Goal: Task Accomplishment & Management: Complete application form

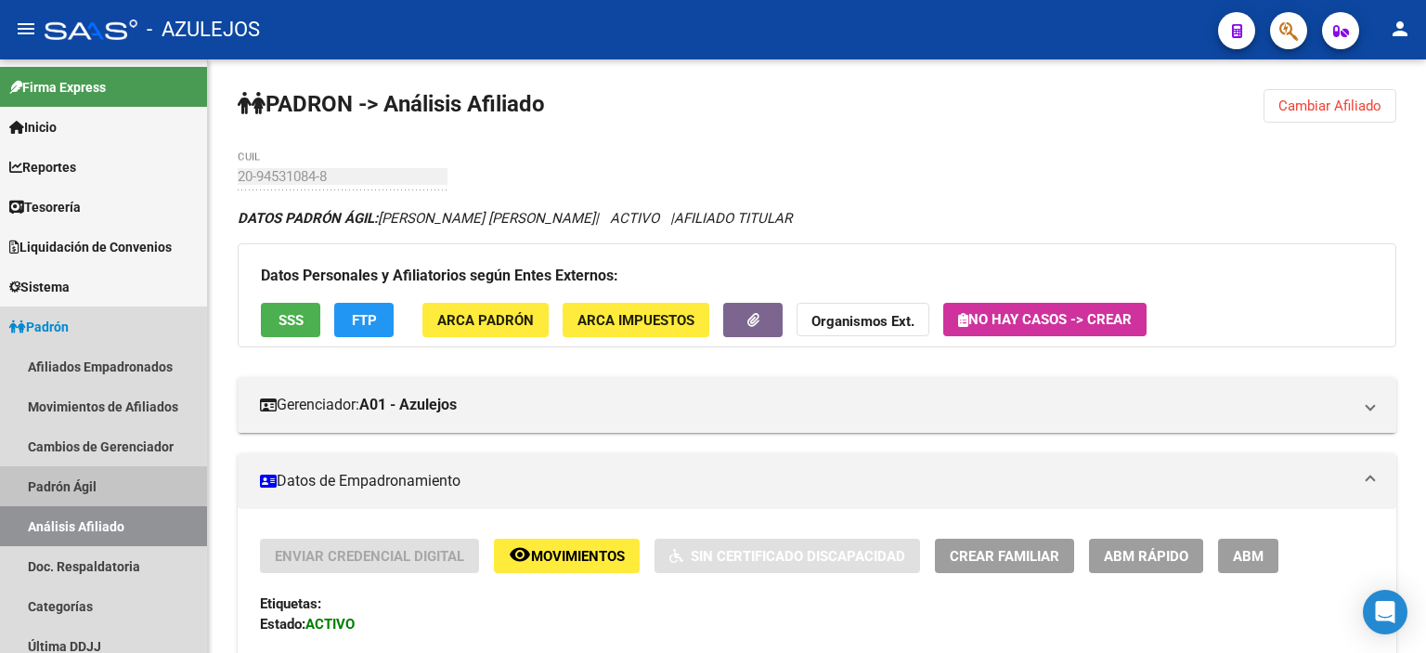
click at [59, 481] on link "Padrón Ágil" at bounding box center [103, 486] width 207 height 40
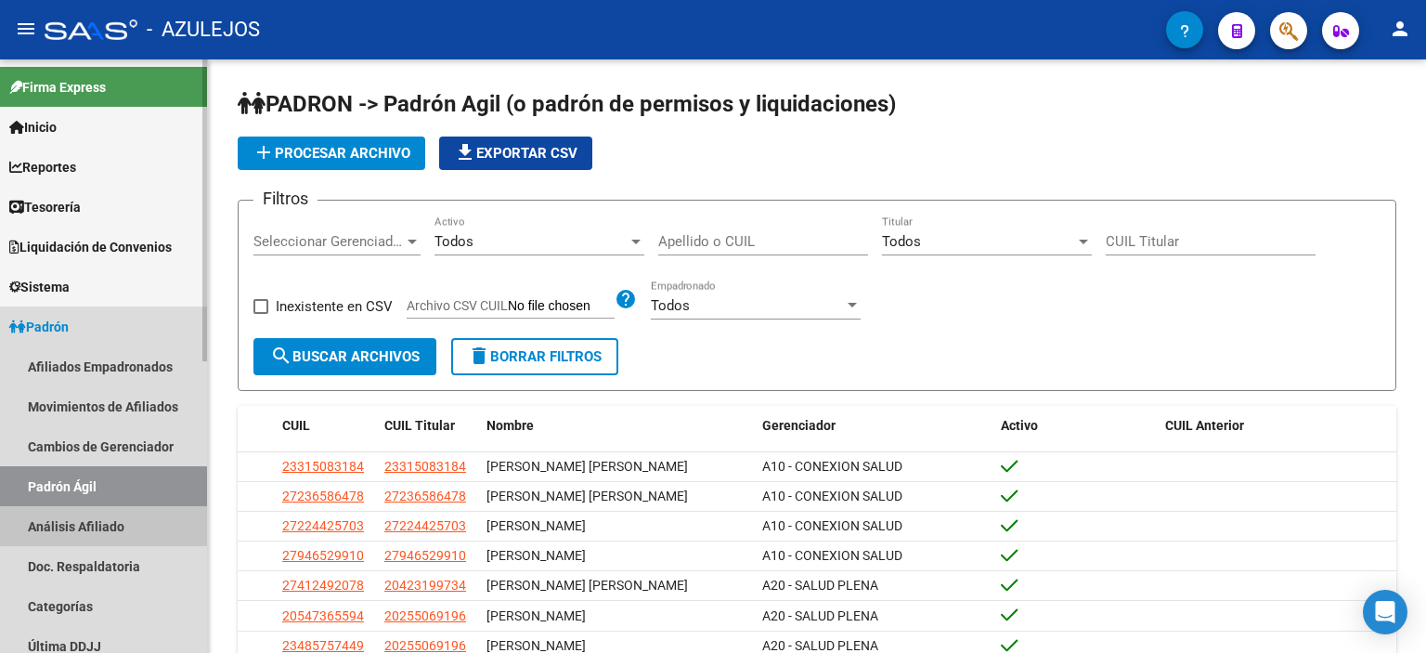
click at [76, 527] on link "Análisis Afiliado" at bounding box center [103, 526] width 207 height 40
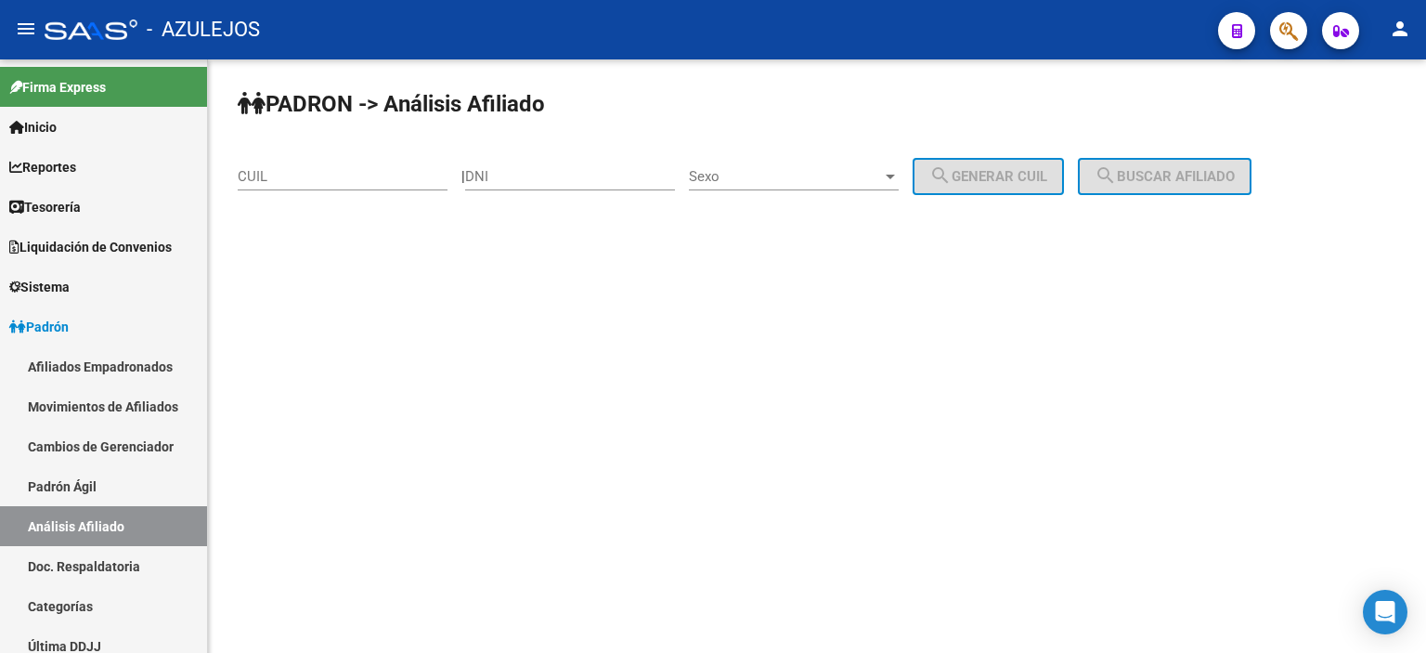
click at [546, 166] on div "DNI" at bounding box center [570, 170] width 210 height 40
click at [547, 166] on div "DNI" at bounding box center [570, 170] width 210 height 40
type input "51051883"
click at [826, 180] on span "Sexo" at bounding box center [785, 176] width 193 height 17
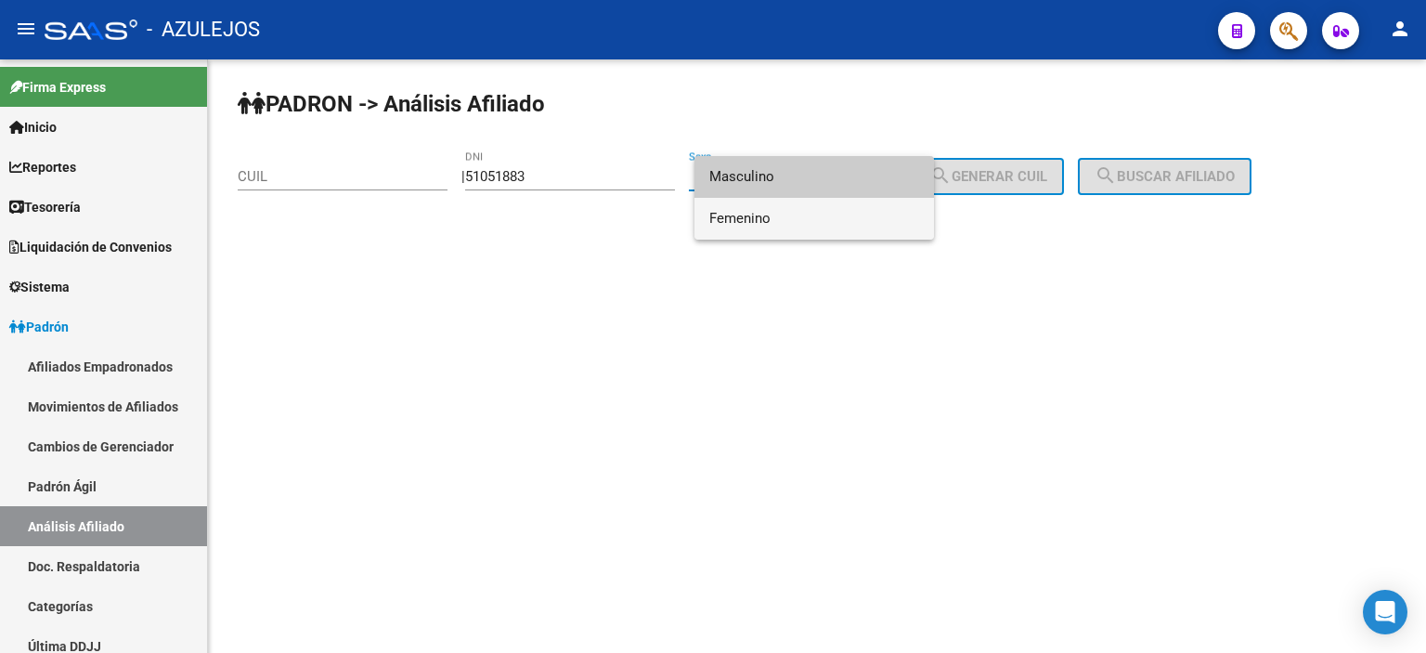
click at [823, 222] on span "Femenino" at bounding box center [814, 219] width 210 height 42
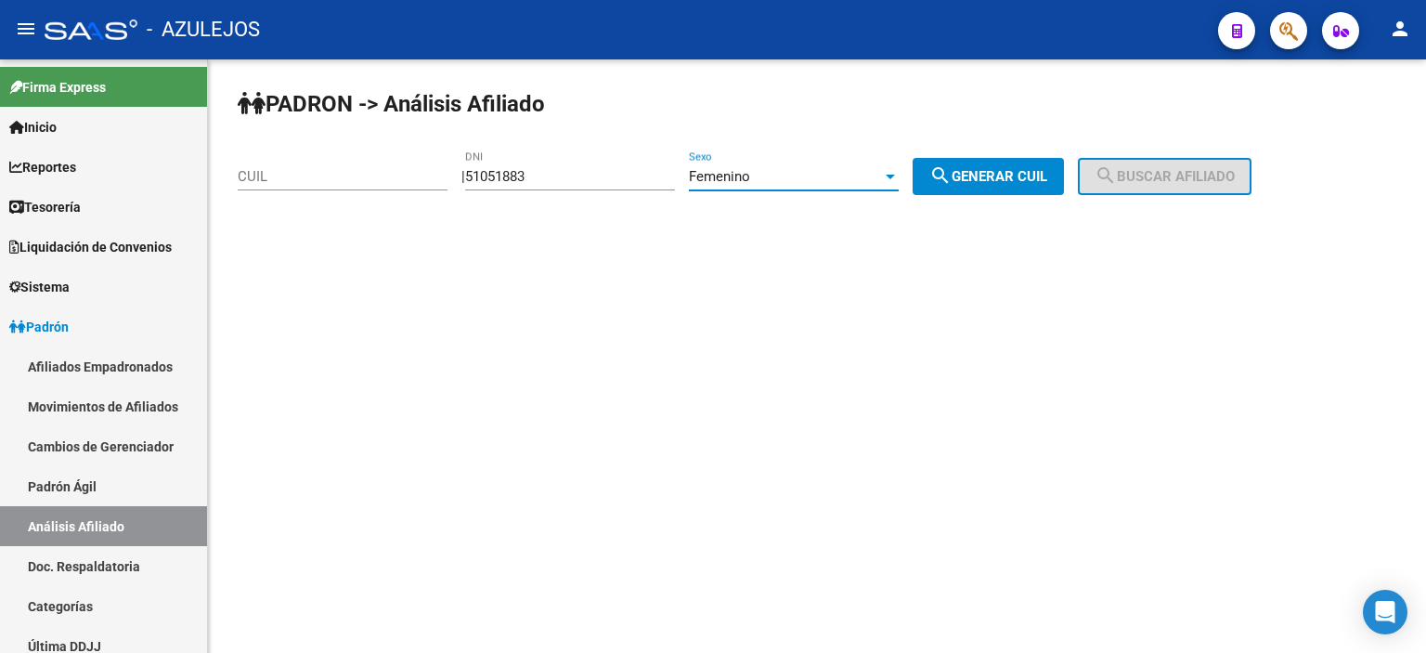
click at [988, 176] on span "search Generar CUIL" at bounding box center [989, 176] width 118 height 17
type input "27-51051883-2"
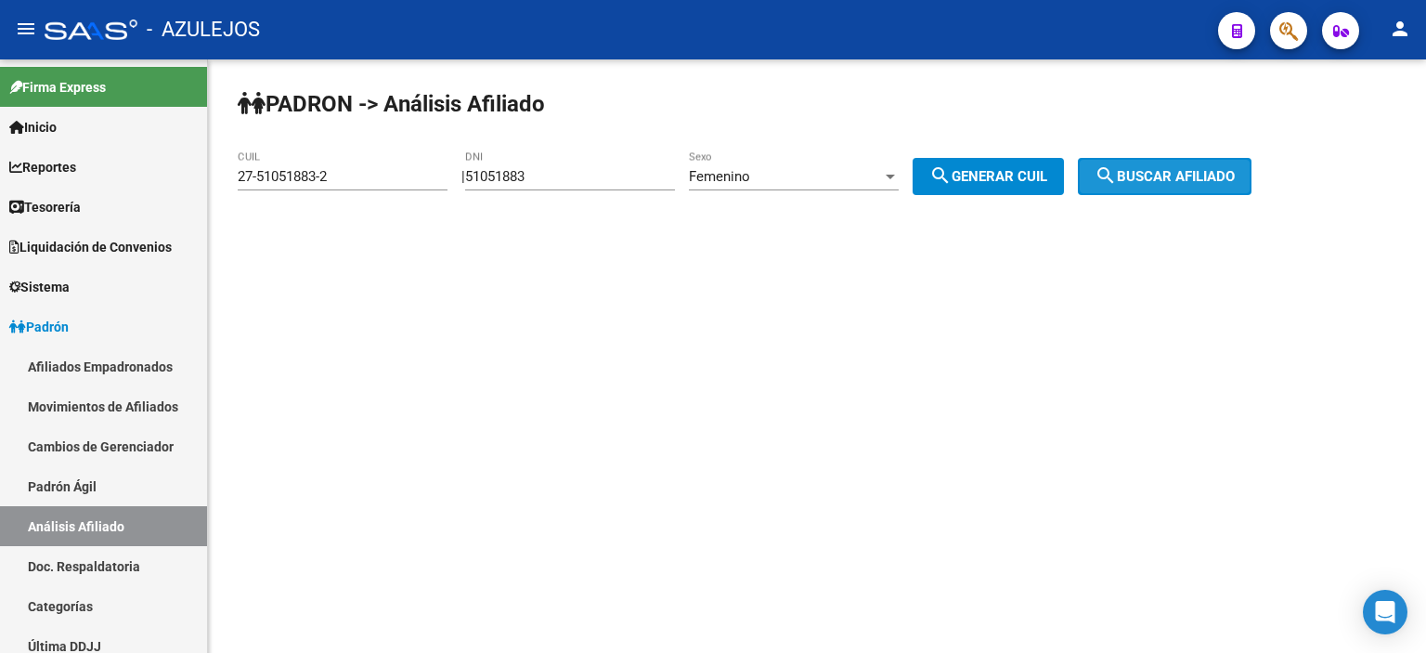
click at [1141, 175] on span "search Buscar afiliado" at bounding box center [1165, 176] width 140 height 17
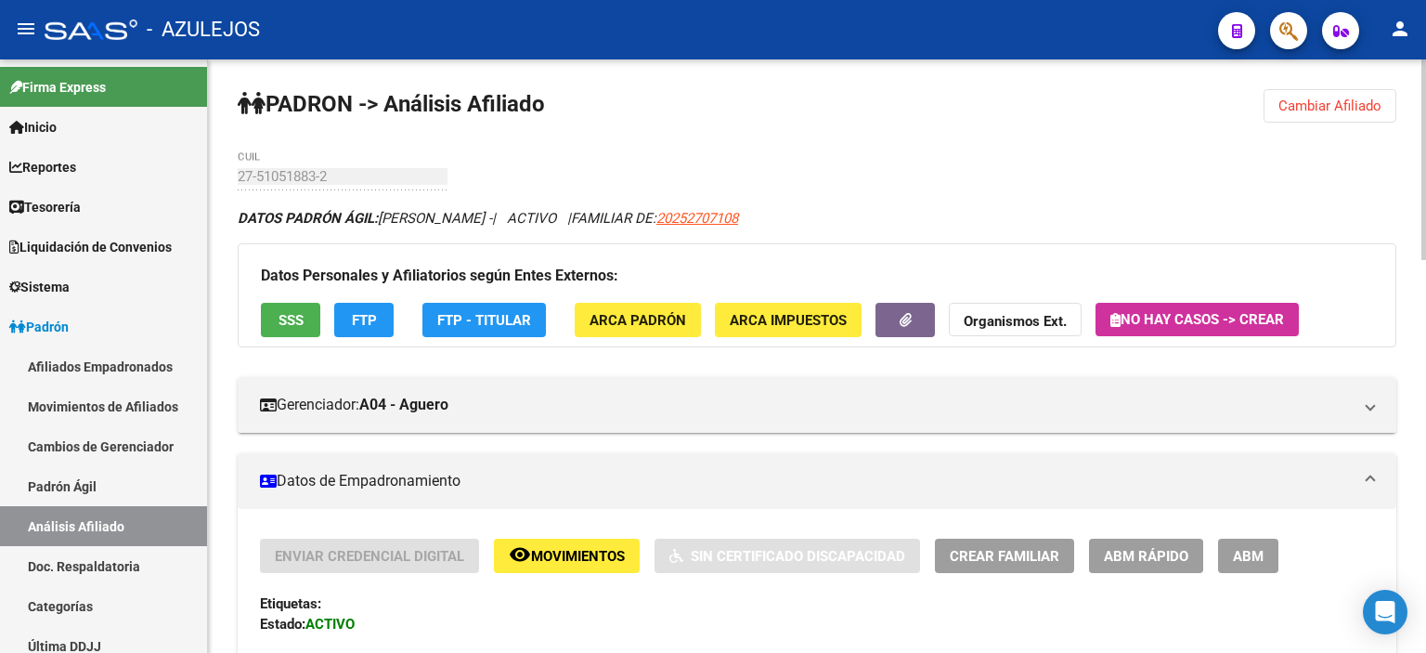
scroll to position [279, 0]
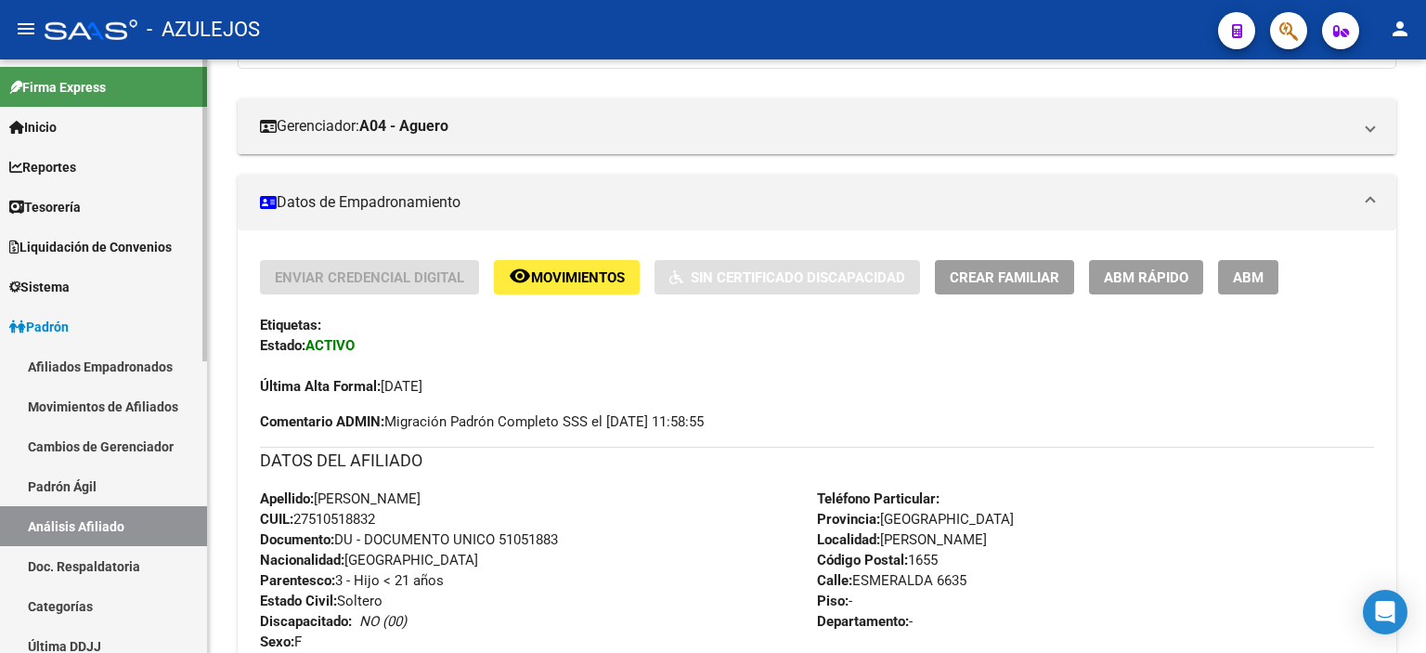
click at [104, 489] on link "Padrón Ágil" at bounding box center [103, 486] width 207 height 40
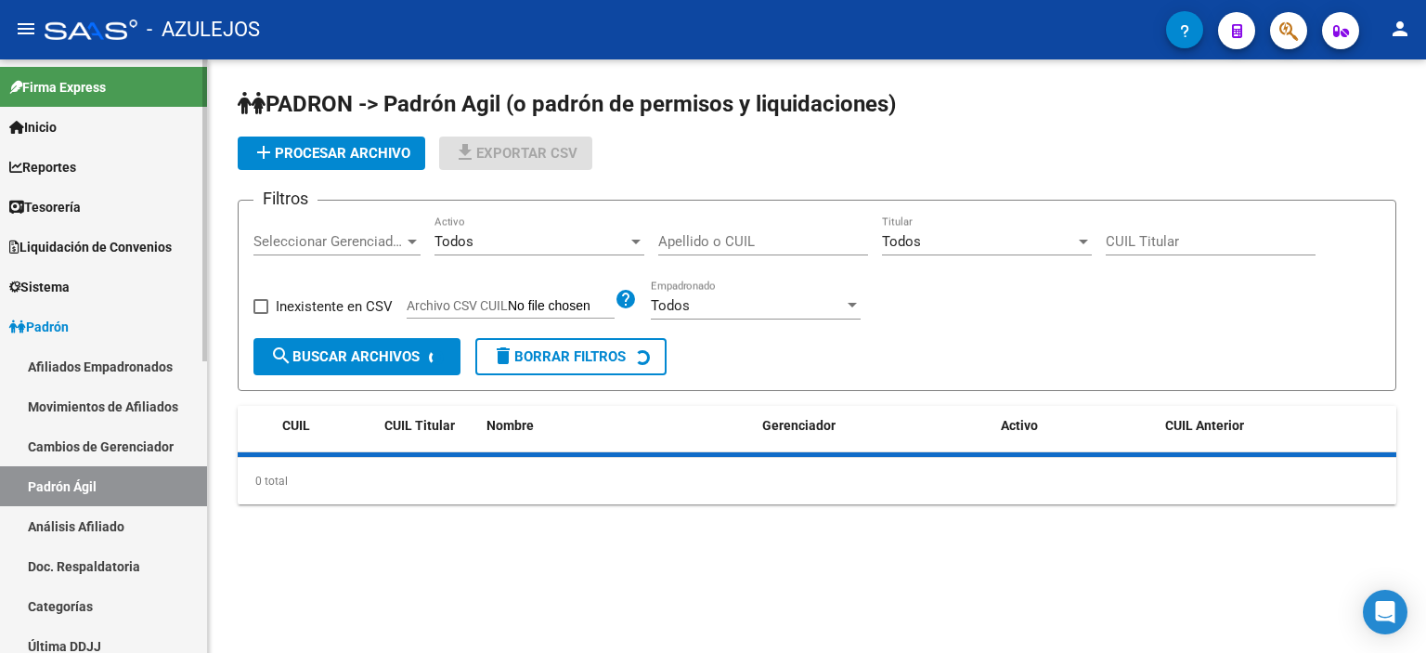
click at [104, 523] on link "Análisis Afiliado" at bounding box center [103, 526] width 207 height 40
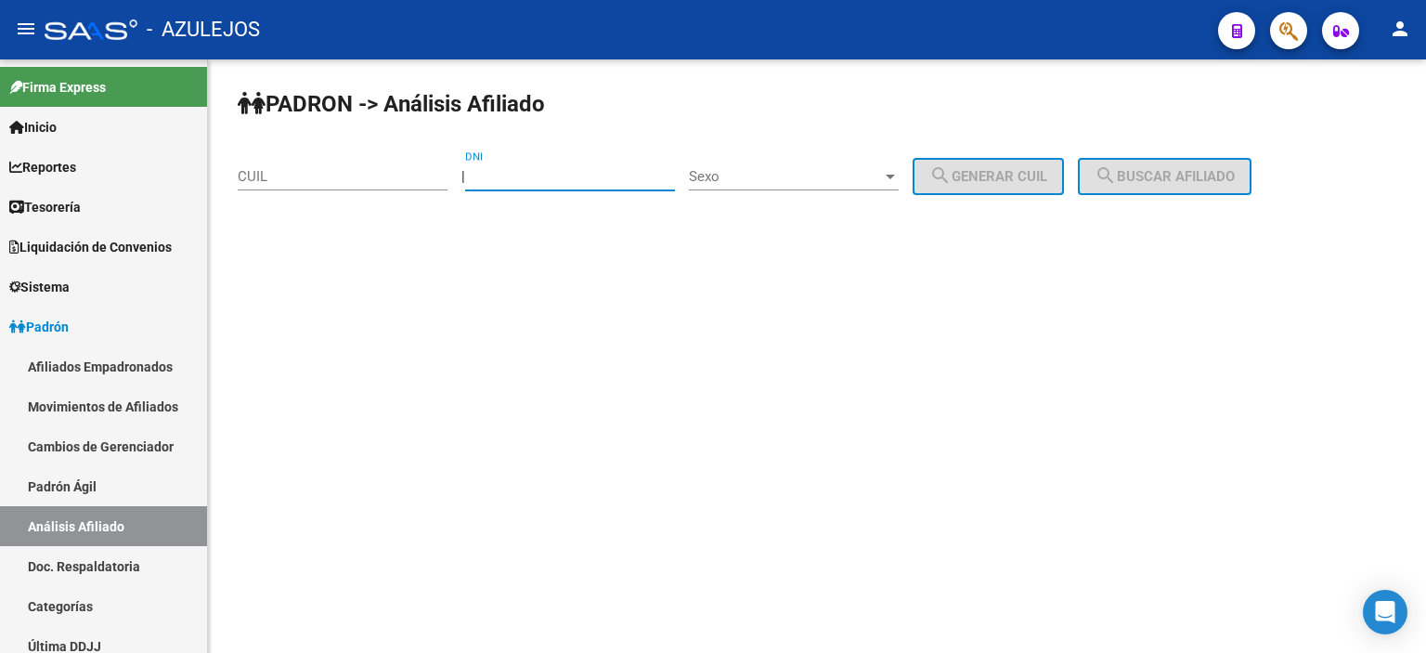
click at [516, 181] on input "DNI" at bounding box center [570, 176] width 210 height 17
type input "94572090"
click at [836, 174] on span "Sexo" at bounding box center [785, 176] width 193 height 17
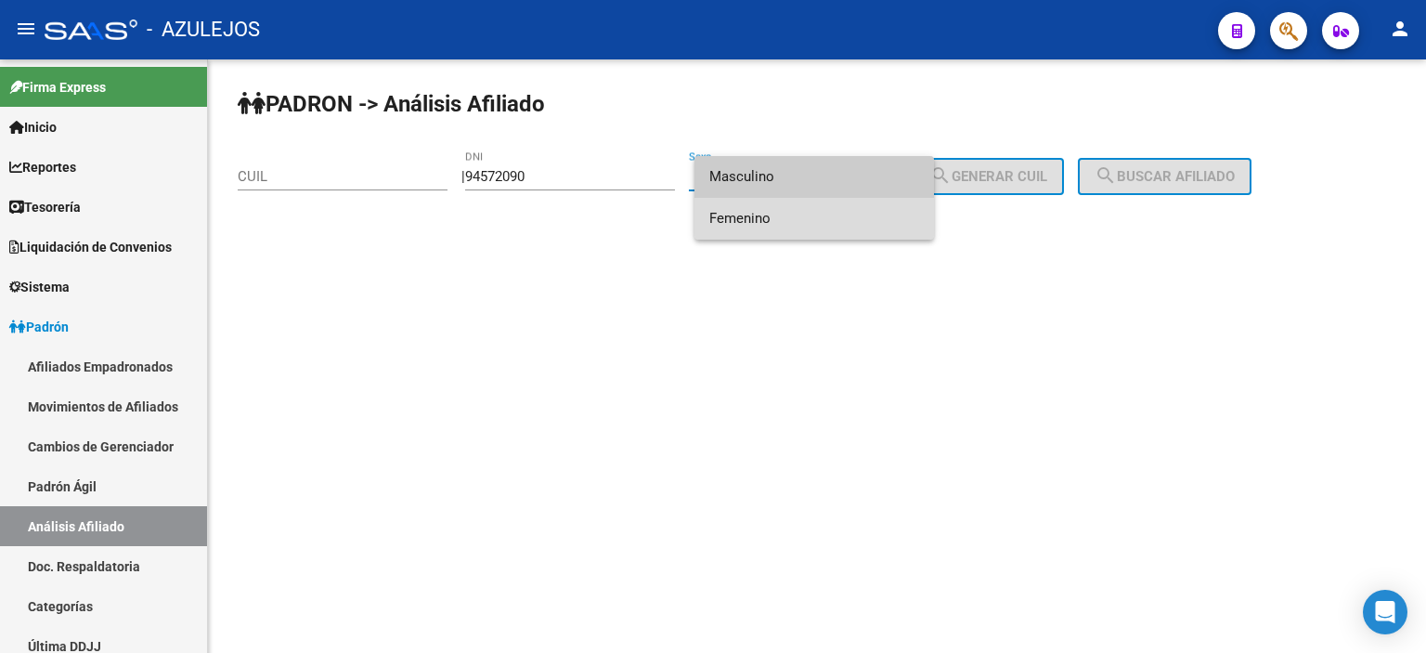
click at [829, 210] on span "Femenino" at bounding box center [814, 219] width 210 height 42
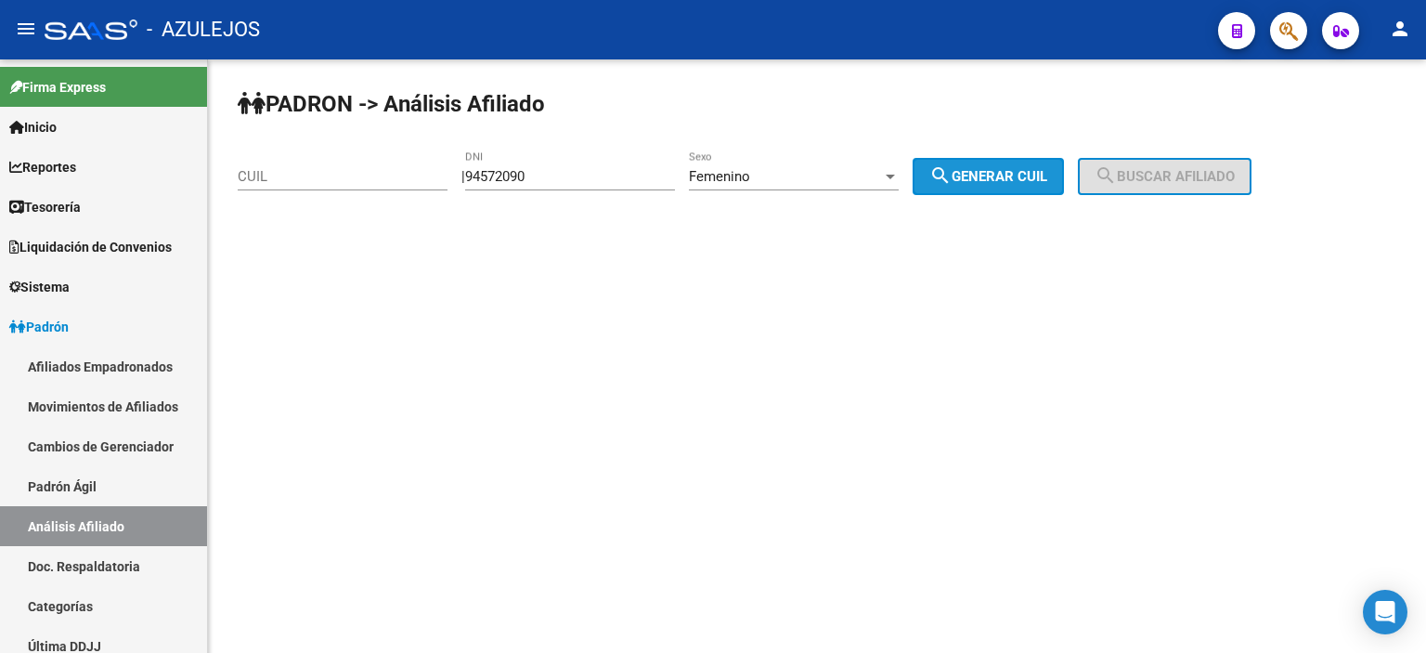
click at [977, 176] on span "search Generar CUIL" at bounding box center [989, 176] width 118 height 17
type input "27-94572090-0"
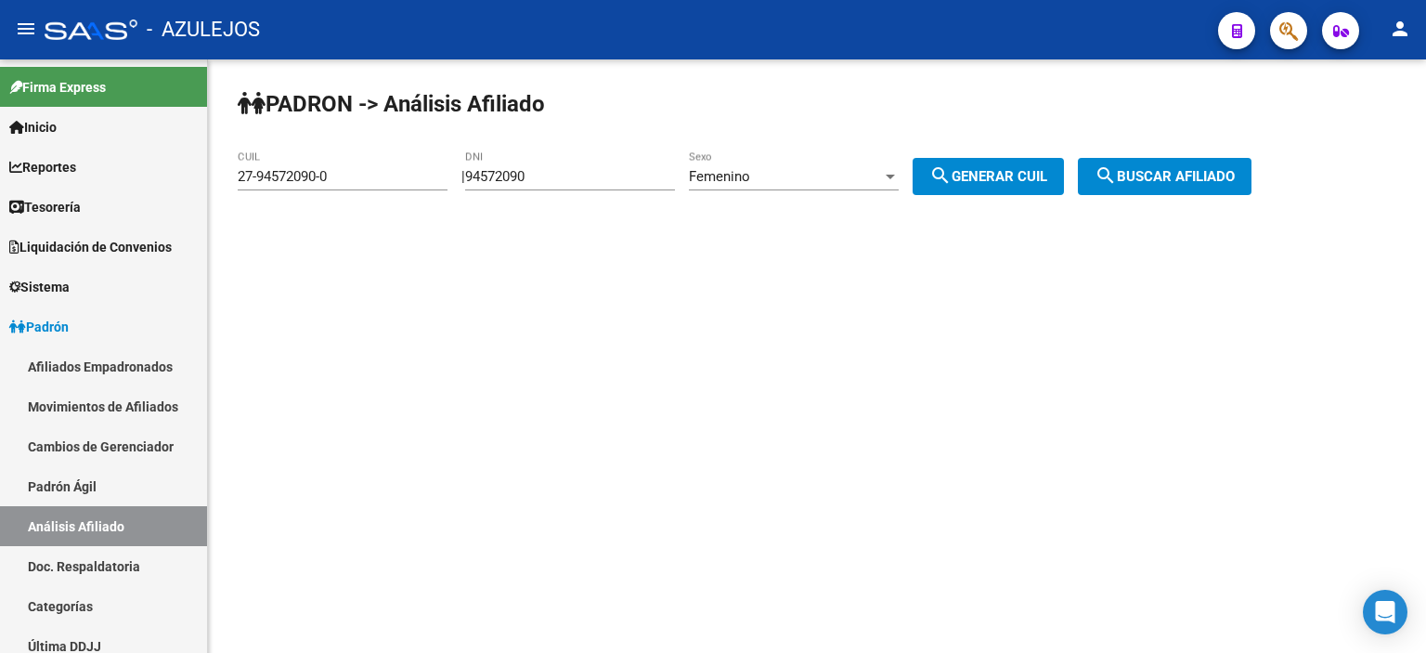
click at [1117, 172] on mat-icon "search" at bounding box center [1106, 175] width 22 height 22
